Goal: Navigation & Orientation: Find specific page/section

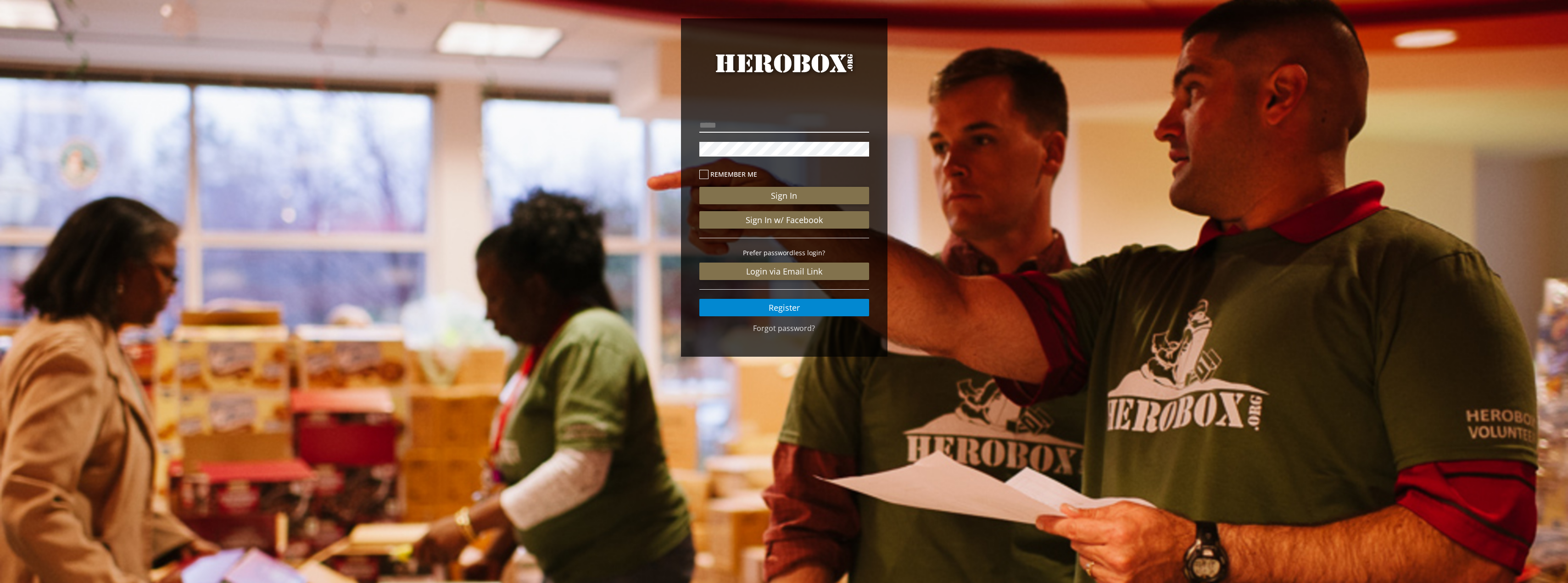
click at [800, 121] on input "email" at bounding box center [784, 125] width 170 height 15
type input "**********"
click at [699, 187] on button "Sign In" at bounding box center [784, 195] width 170 height 17
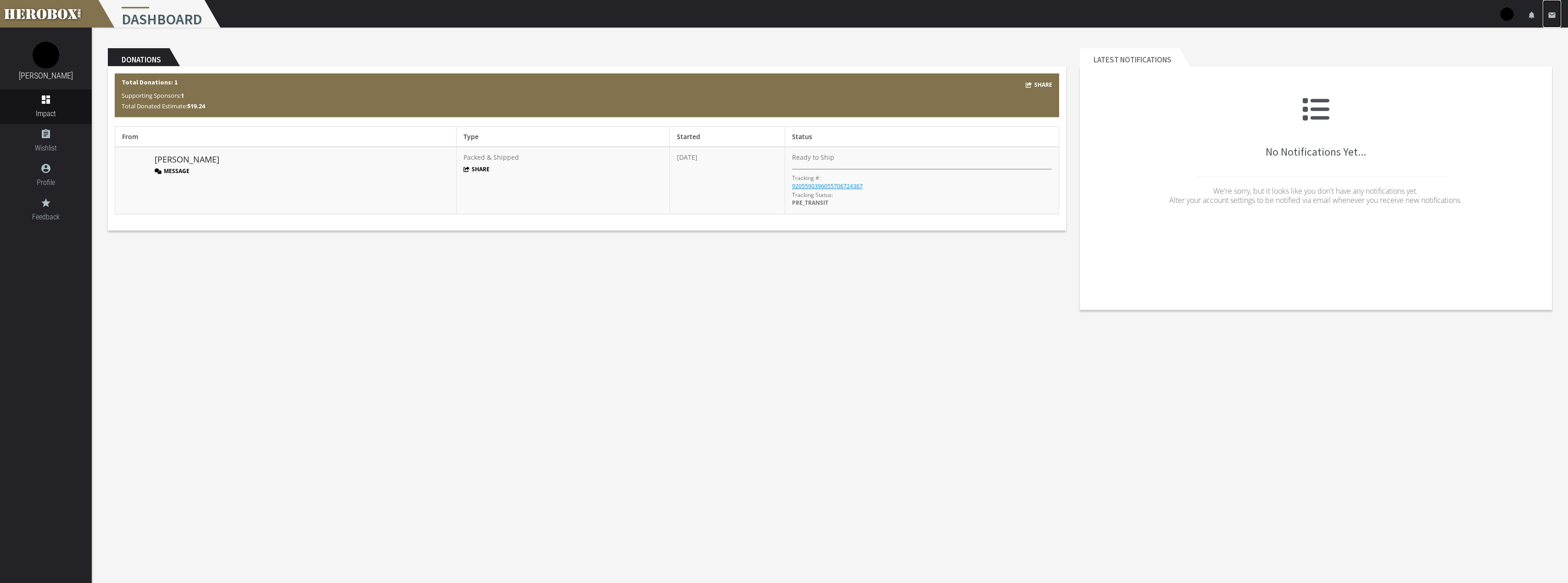
click at [1553, 11] on icon "email" at bounding box center [1551, 15] width 8 height 8
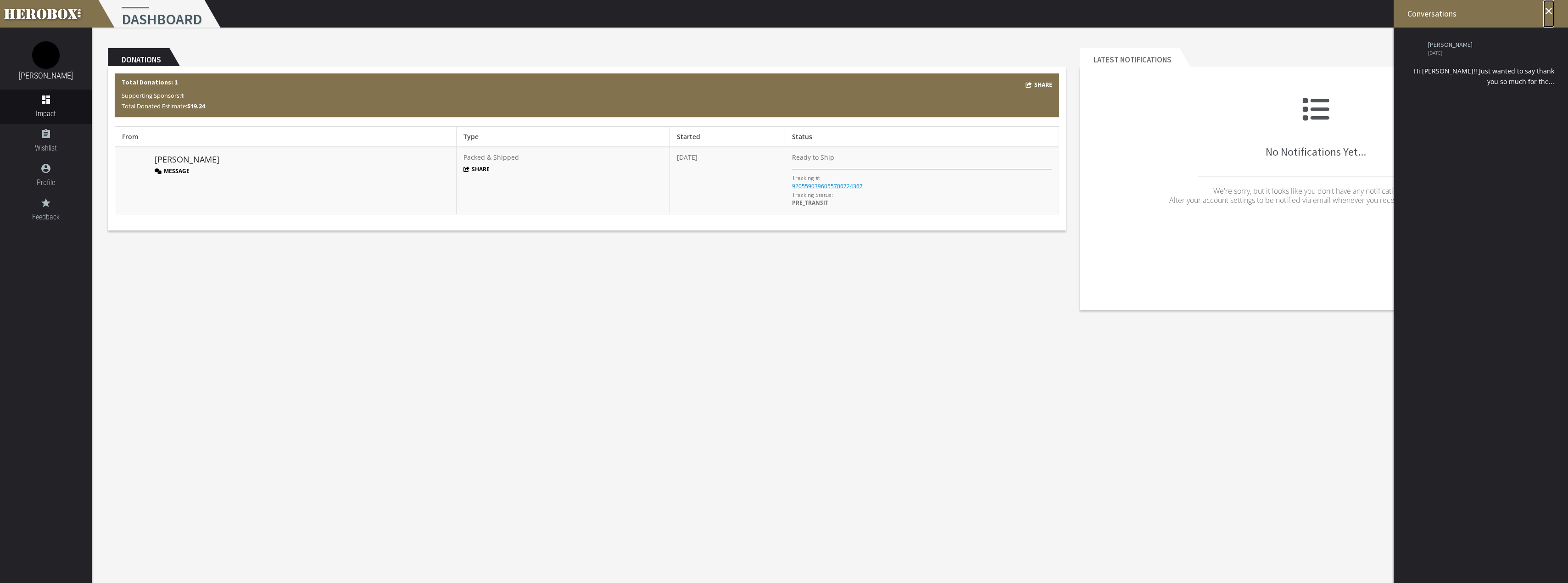
click at [1549, 13] on icon "close" at bounding box center [1548, 11] width 11 height 11
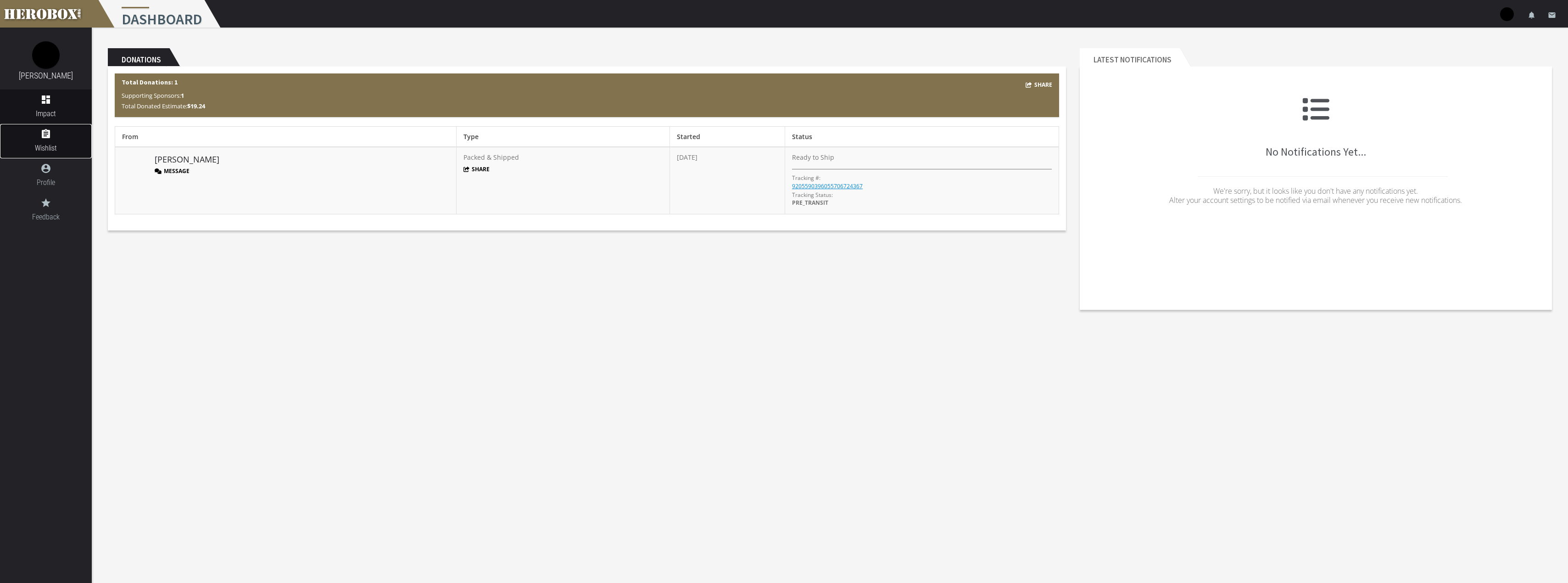
click at [51, 137] on icon "assignment" at bounding box center [46, 134] width 92 height 11
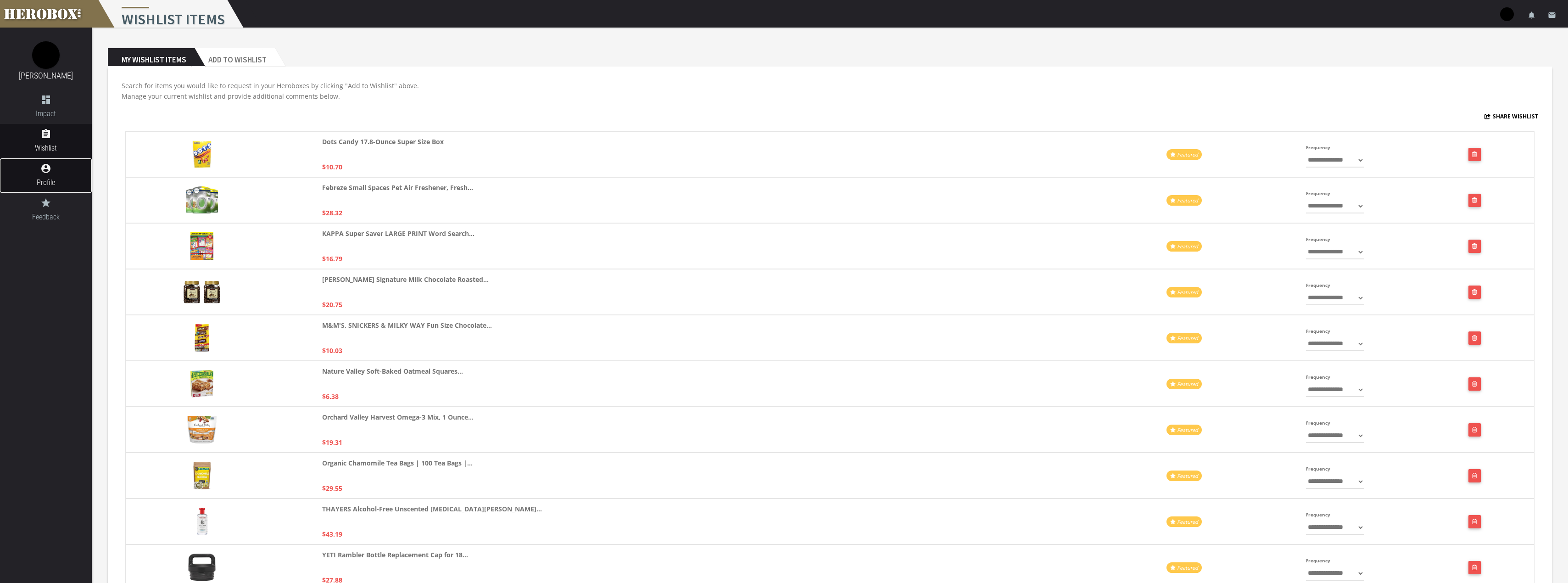
click at [50, 164] on icon "account_circle" at bounding box center [46, 168] width 92 height 11
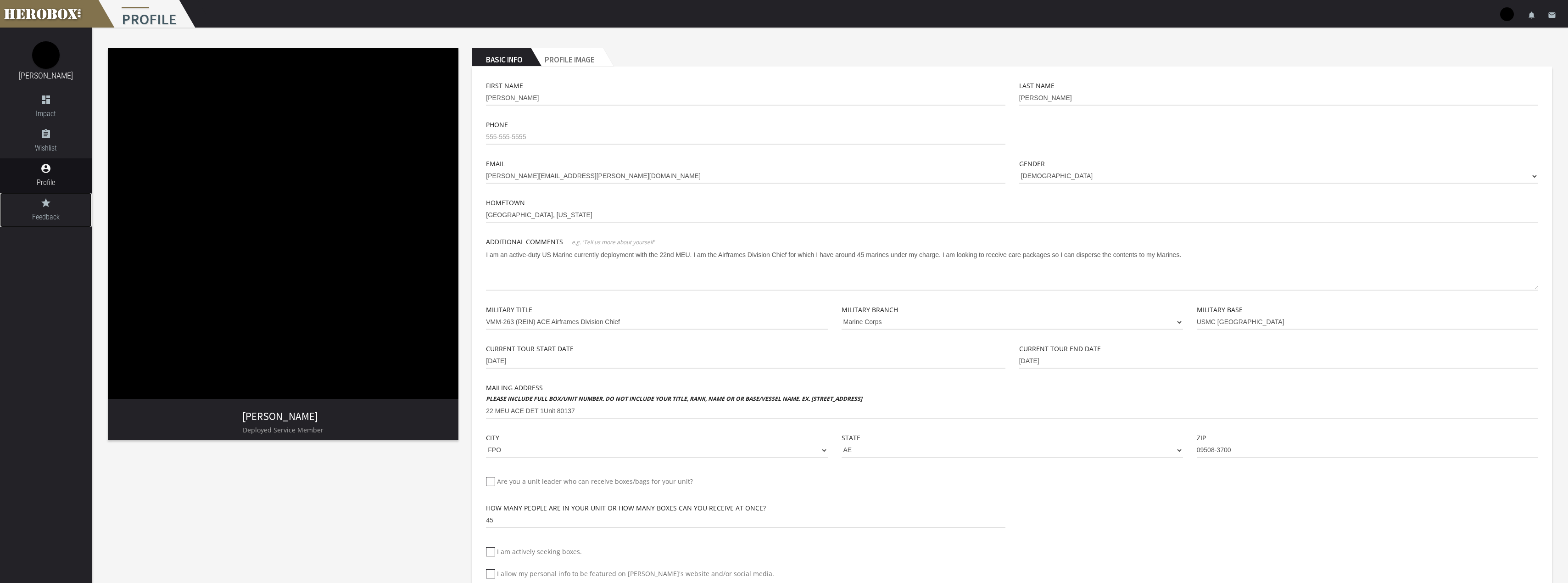
drag, startPoint x: 53, startPoint y: 197, endPoint x: 53, endPoint y: 192, distance: 5.0
click at [53, 195] on link "grade Feedback" at bounding box center [46, 210] width 92 height 34
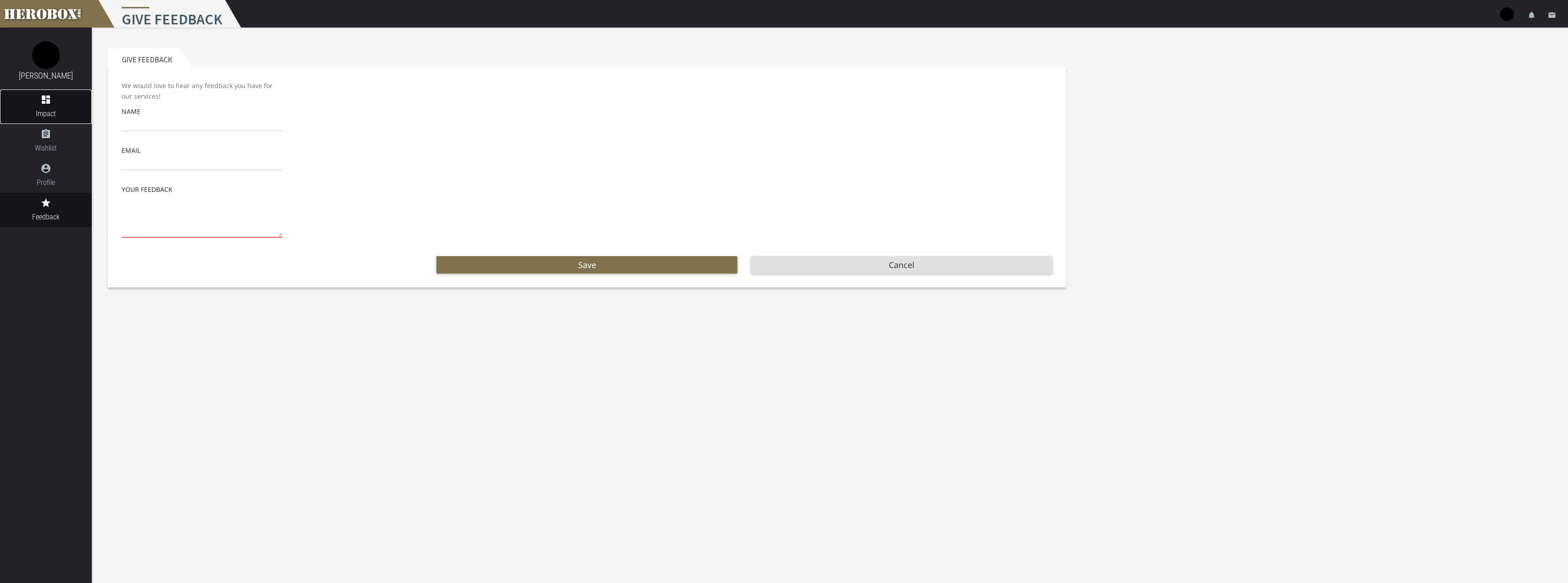
click at [51, 103] on icon "dashboard" at bounding box center [46, 99] width 92 height 11
